Goal: Task Accomplishment & Management: Manage account settings

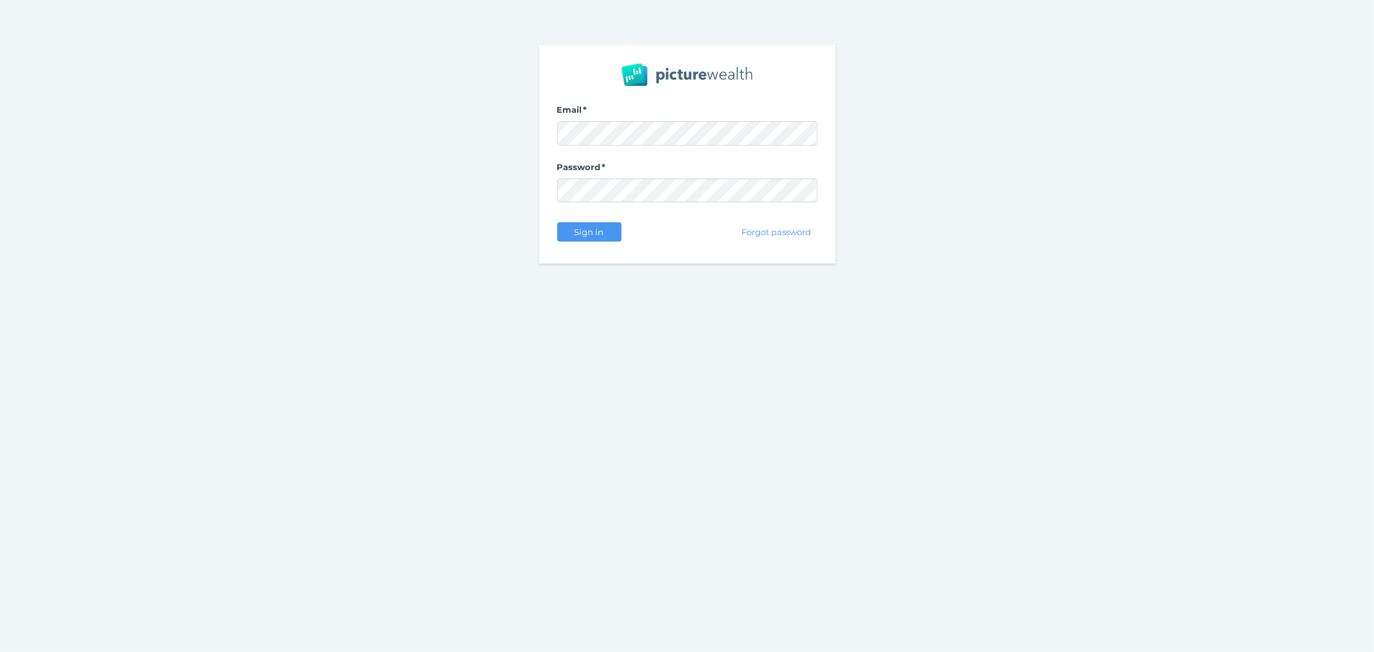
drag, startPoint x: 648, startPoint y: 247, endPoint x: 536, endPoint y: 227, distance: 113.2
click at [646, 247] on div "Email Password Sign in Forgot password" at bounding box center [687, 154] width 296 height 218
click at [580, 232] on span "Sign in" at bounding box center [589, 232] width 41 height 10
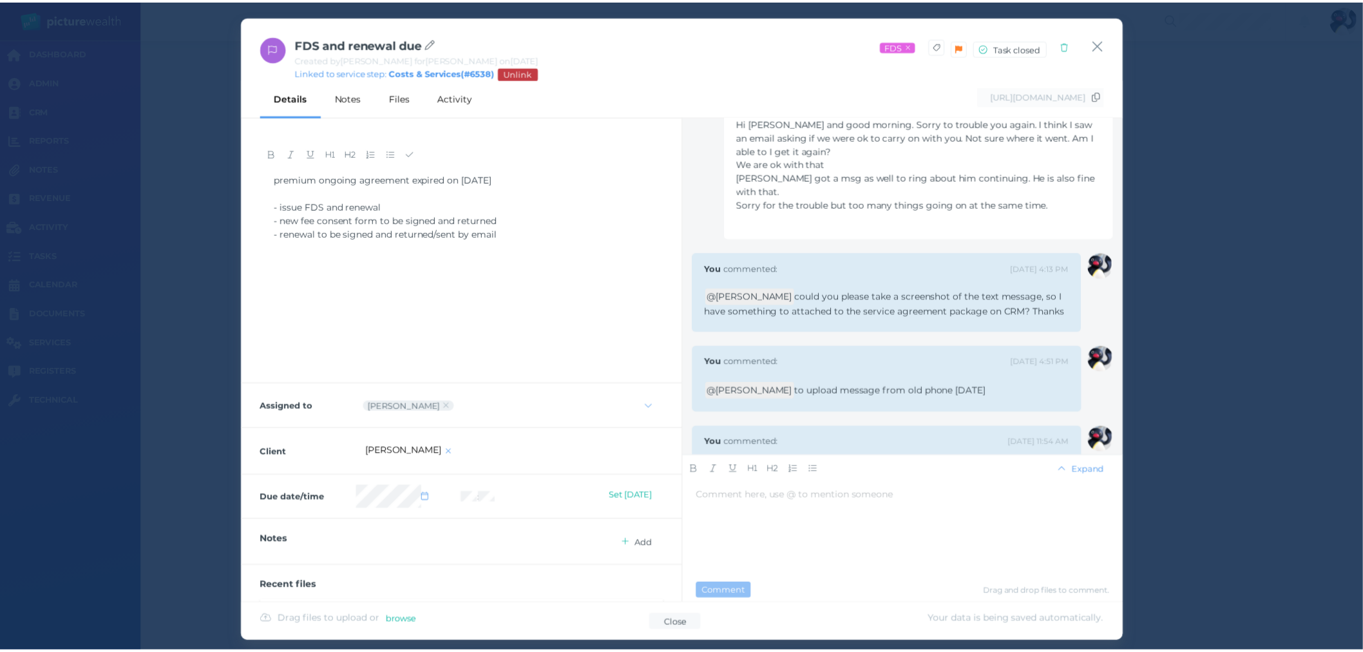
scroll to position [1334, 0]
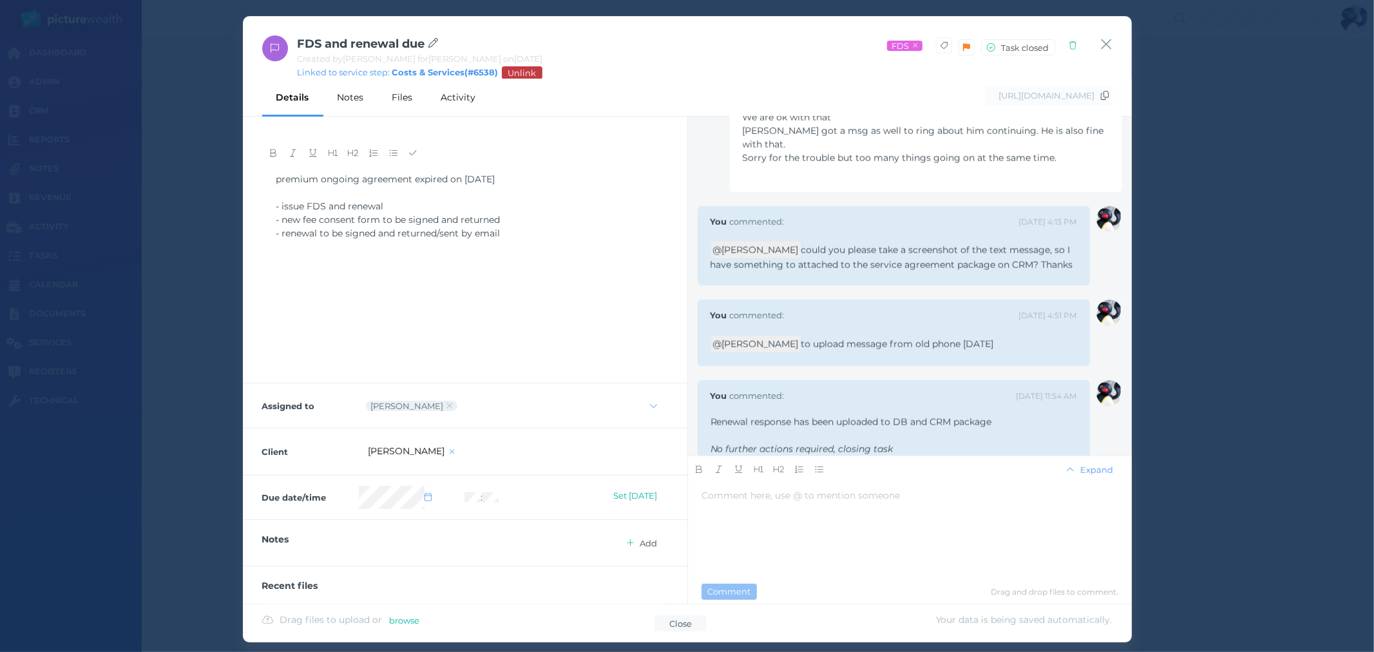
click at [399, 446] on link "[PERSON_NAME]" at bounding box center [406, 451] width 77 height 12
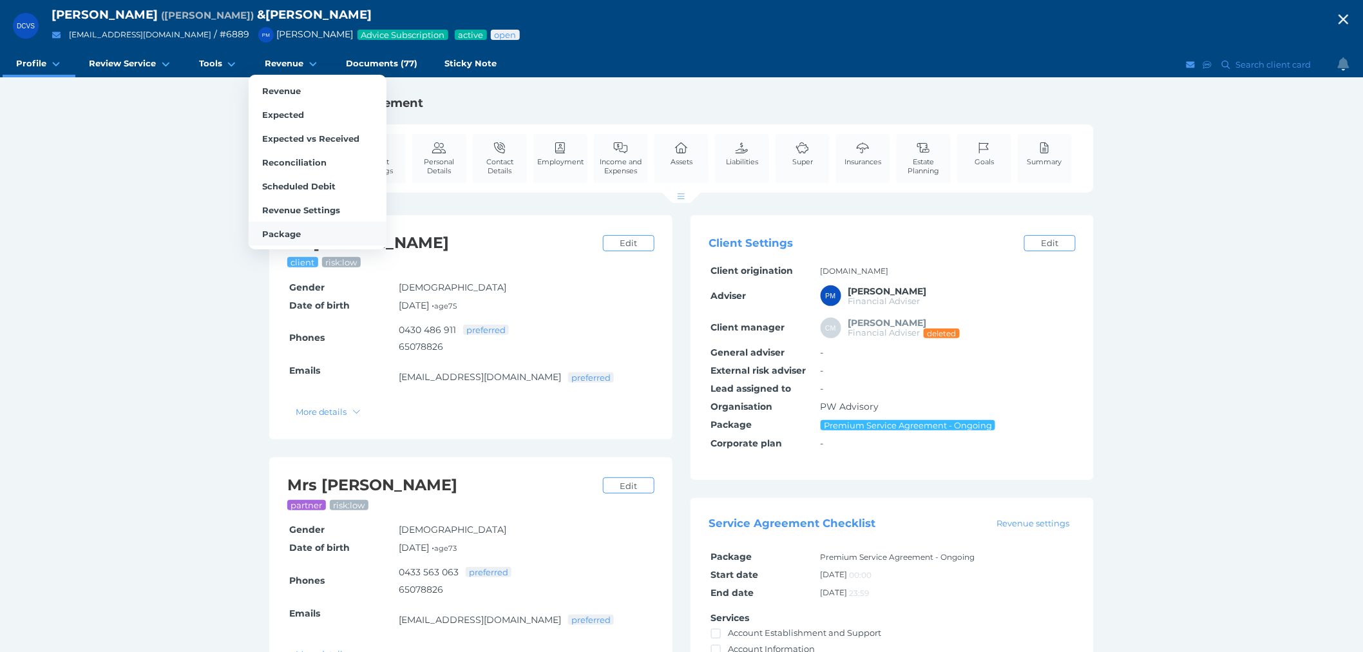
drag, startPoint x: 286, startPoint y: 229, endPoint x: 300, endPoint y: 229, distance: 14.2
click at [286, 229] on span "Package" at bounding box center [281, 234] width 39 height 10
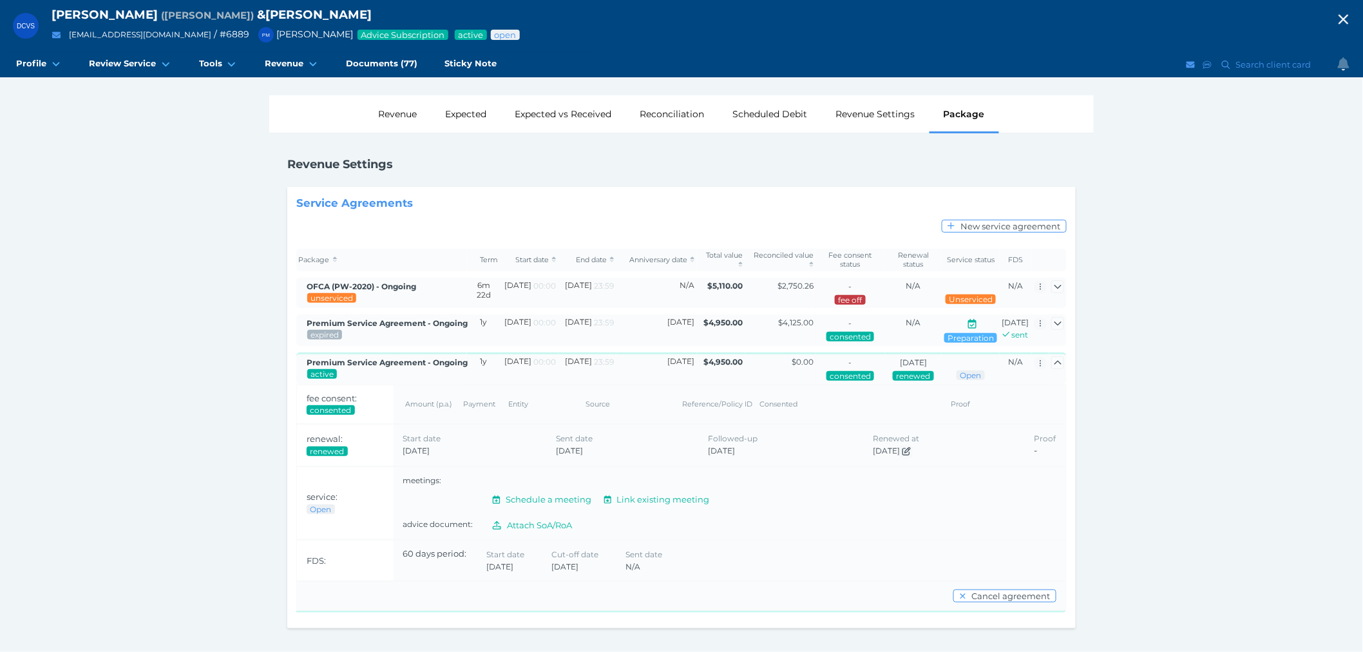
scroll to position [12, 0]
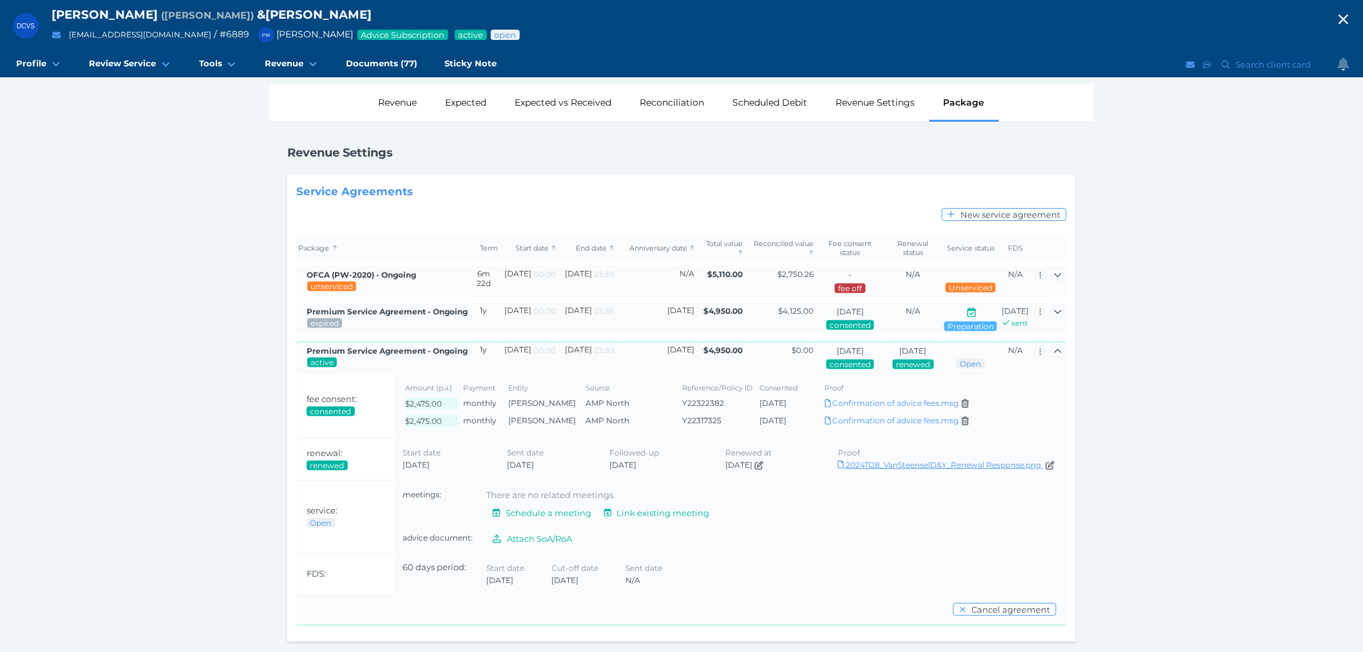
click at [961, 469] on link "Download 20241128_VanSteenselD&Y_Renewal Response.png" at bounding box center [947, 465] width 218 height 10
click at [922, 469] on link "Download 20241128_VanSteenselD&Y_Renewal Response.png" at bounding box center [947, 465] width 218 height 10
drag, startPoint x: 943, startPoint y: 516, endPoint x: 934, endPoint y: 516, distance: 8.4
click at [943, 502] on div "There are no related meetings." at bounding box center [772, 495] width 570 height 13
